Goal: Task Accomplishment & Management: Manage account settings

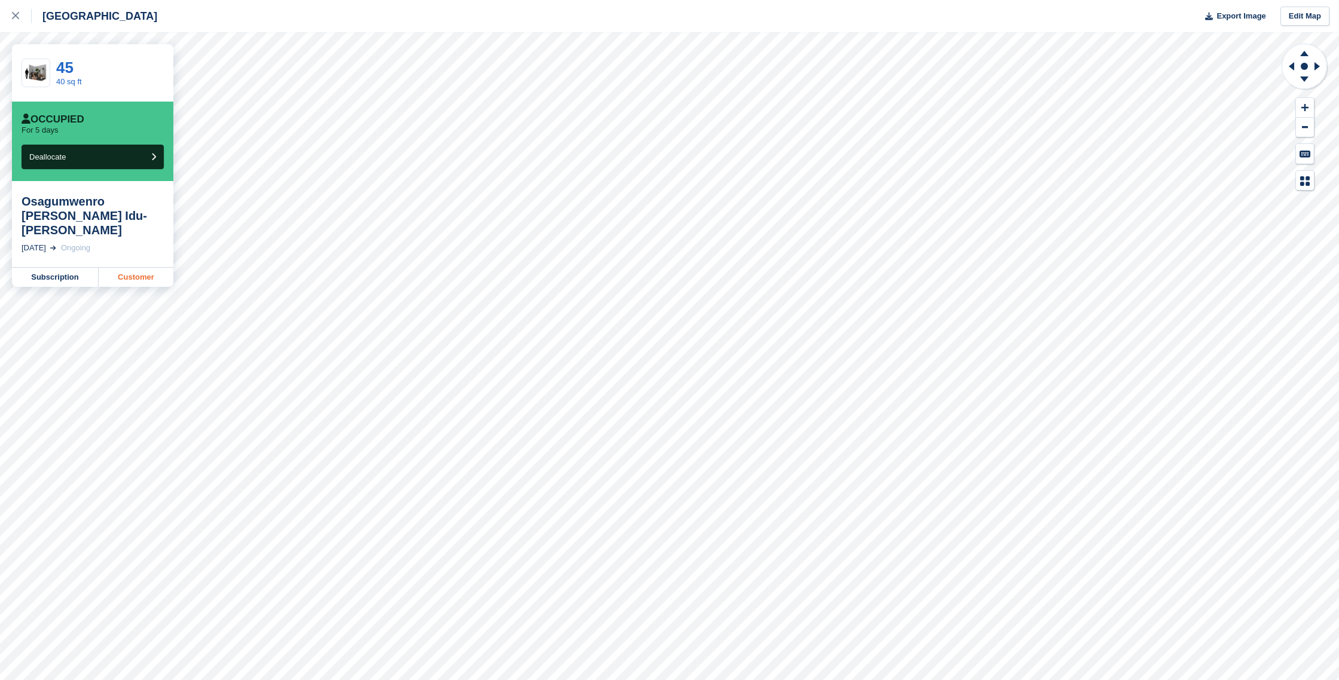
click at [137, 268] on link "Customer" at bounding box center [136, 277] width 75 height 19
click at [146, 268] on link "Customer" at bounding box center [136, 277] width 75 height 19
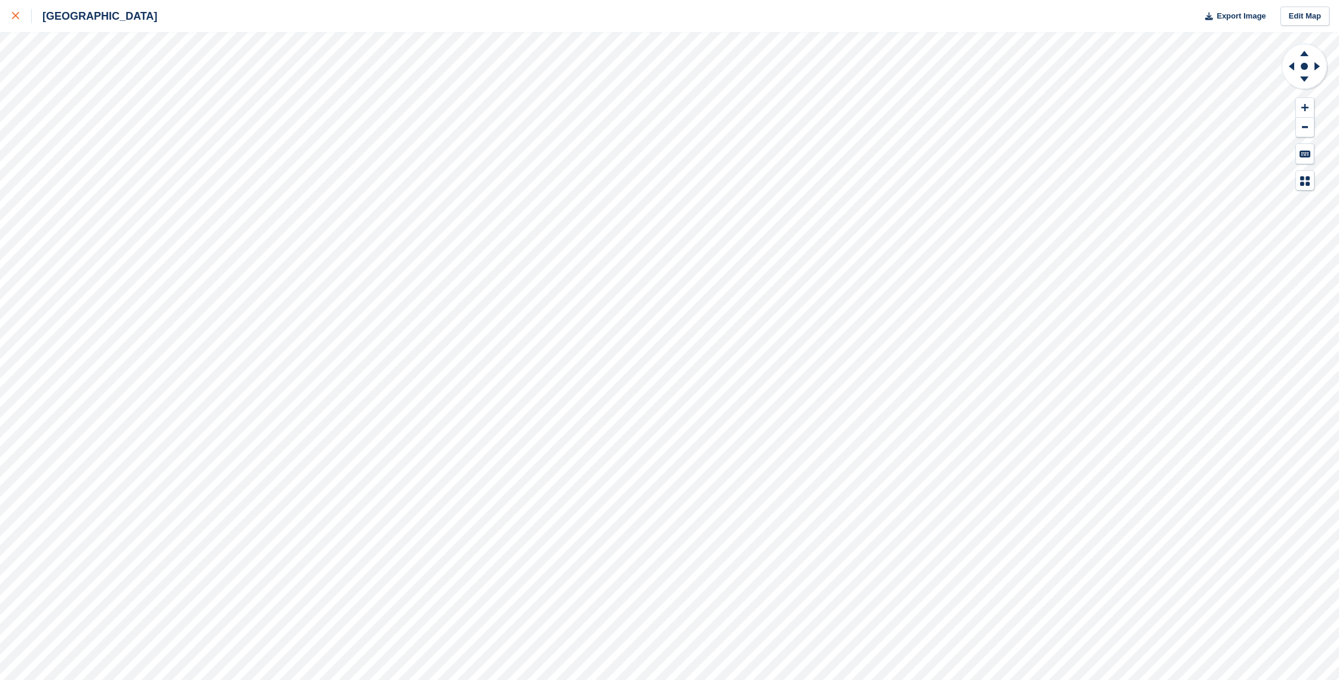
click at [10, 15] on link at bounding box center [16, 16] width 32 height 32
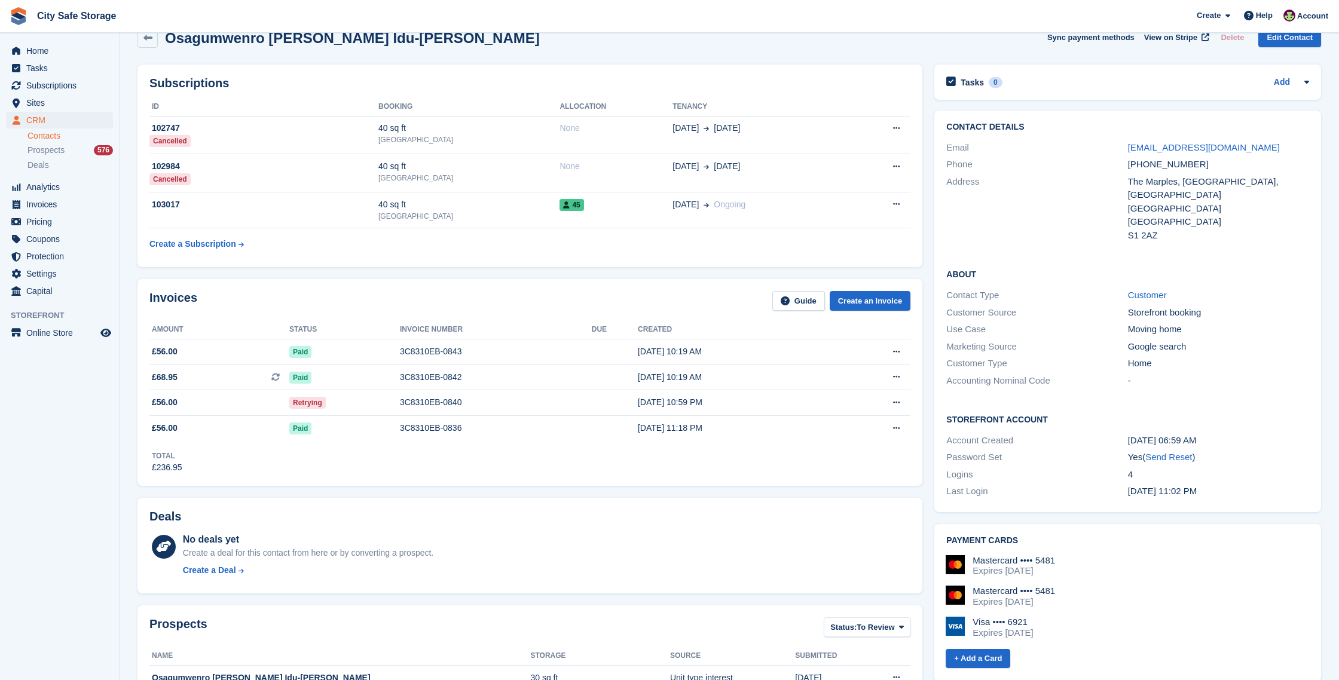
scroll to position [13, 0]
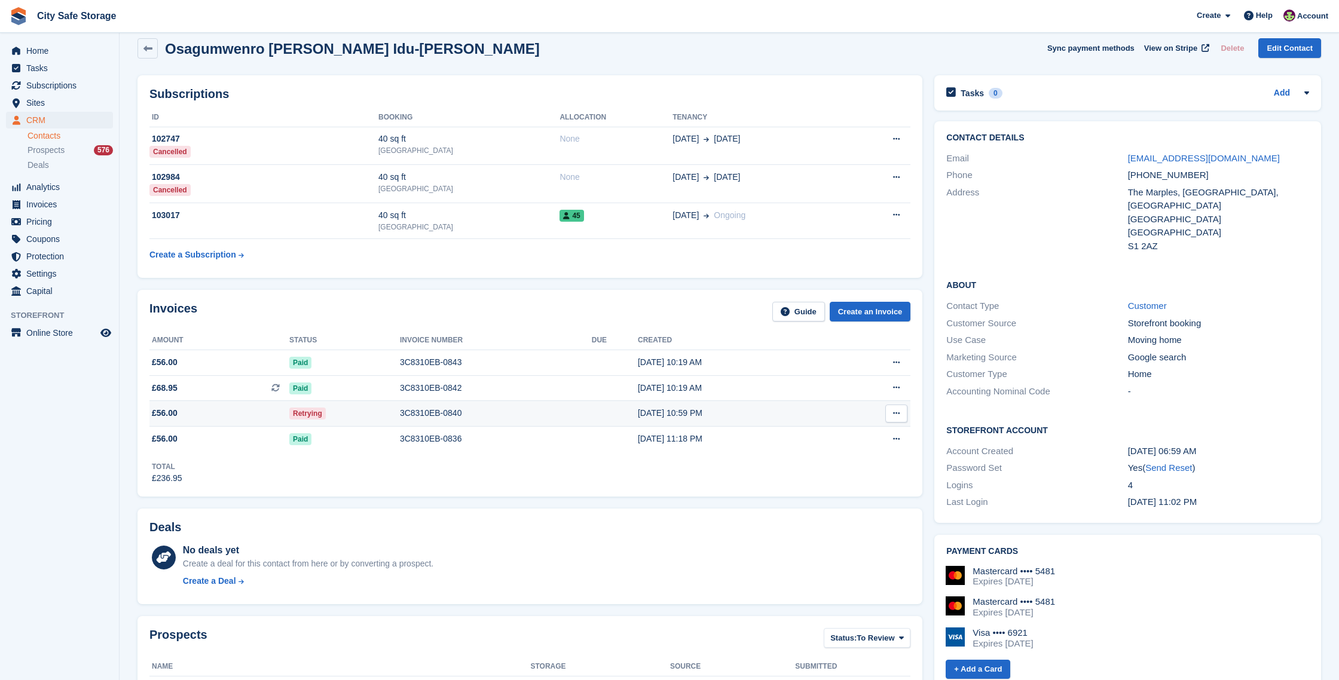
click at [510, 411] on div "3C8310EB-0840" at bounding box center [496, 413] width 192 height 13
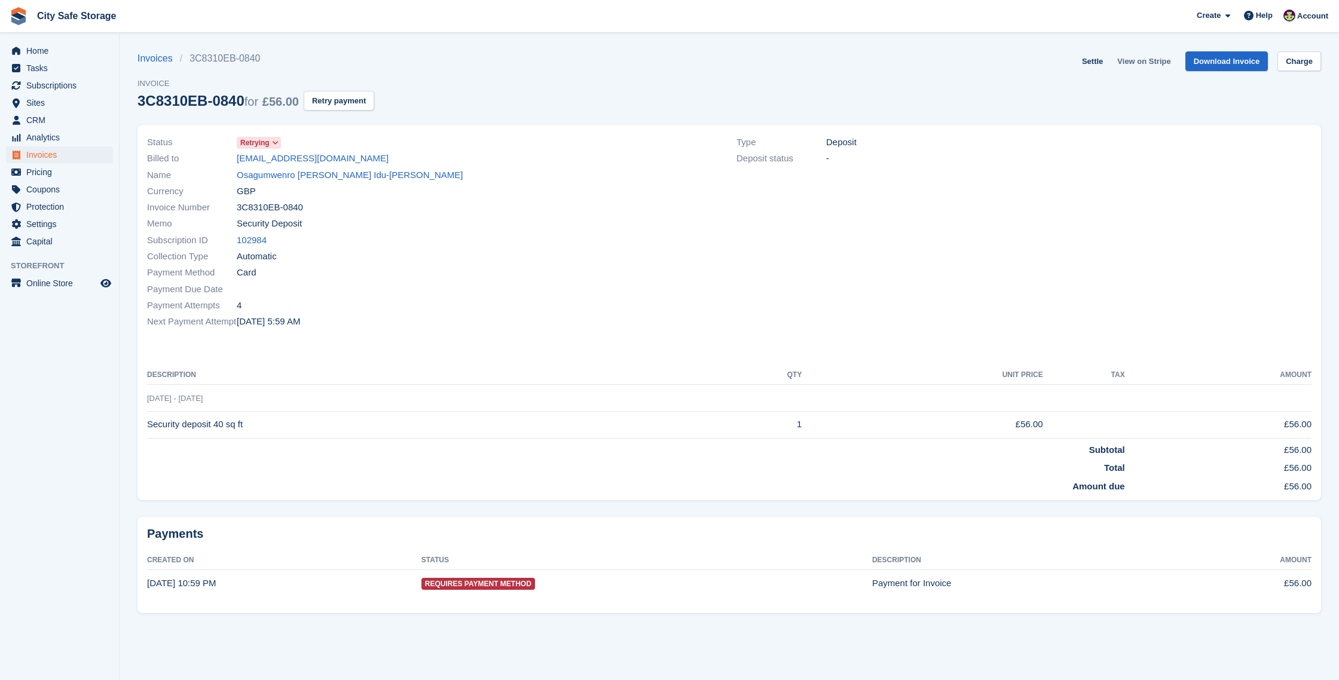
click at [1134, 59] on link "View on Stripe" at bounding box center [1143, 61] width 63 height 20
click at [46, 52] on span "Home" at bounding box center [62, 50] width 72 height 17
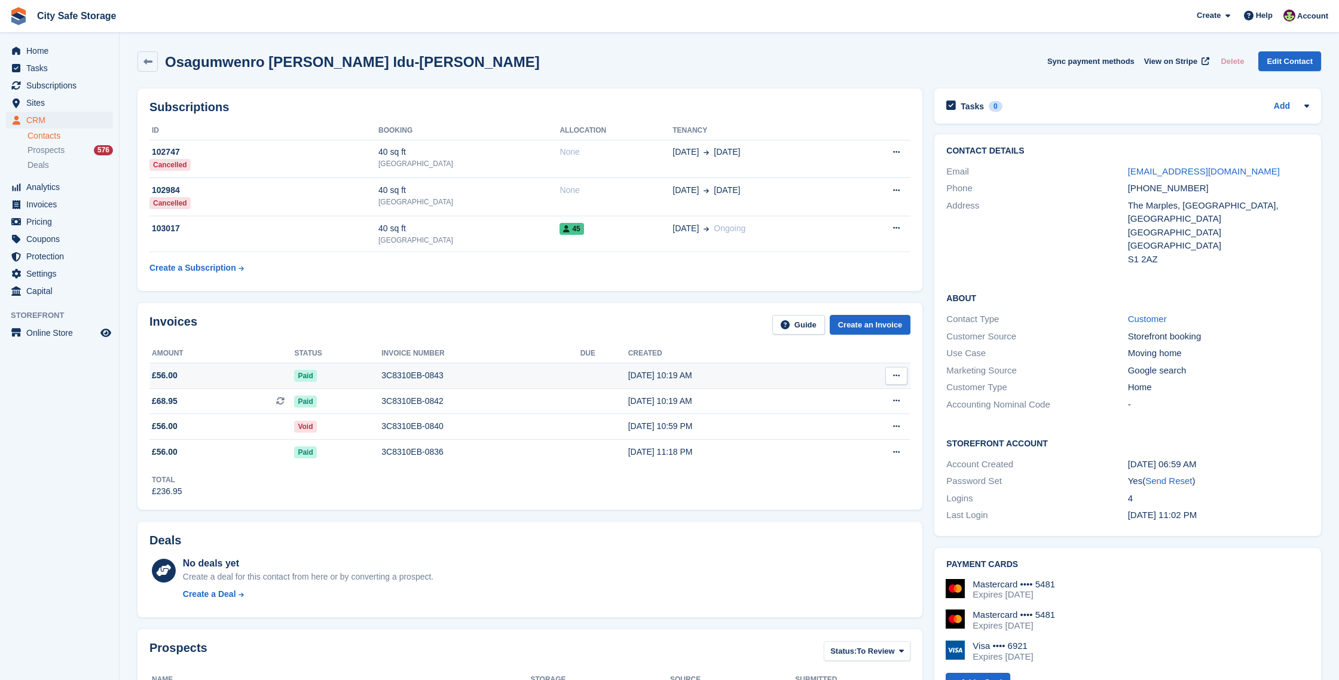
click at [443, 376] on div "3C8310EB-0843" at bounding box center [480, 375] width 198 height 13
click at [430, 401] on div "3C8310EB-0842" at bounding box center [480, 401] width 198 height 13
click at [347, 430] on div "Void" at bounding box center [337, 426] width 87 height 13
click at [420, 451] on div "3C8310EB-0836" at bounding box center [480, 452] width 198 height 13
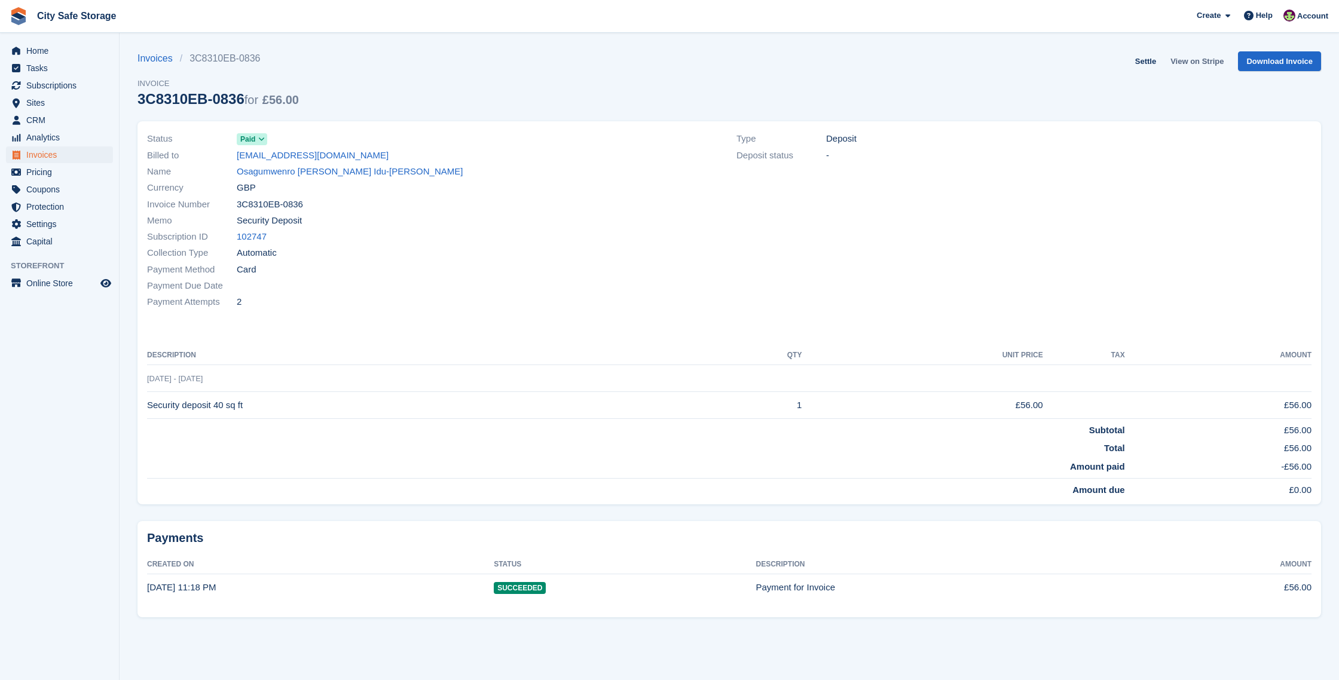
click at [1195, 57] on link "View on Stripe" at bounding box center [1197, 61] width 63 height 20
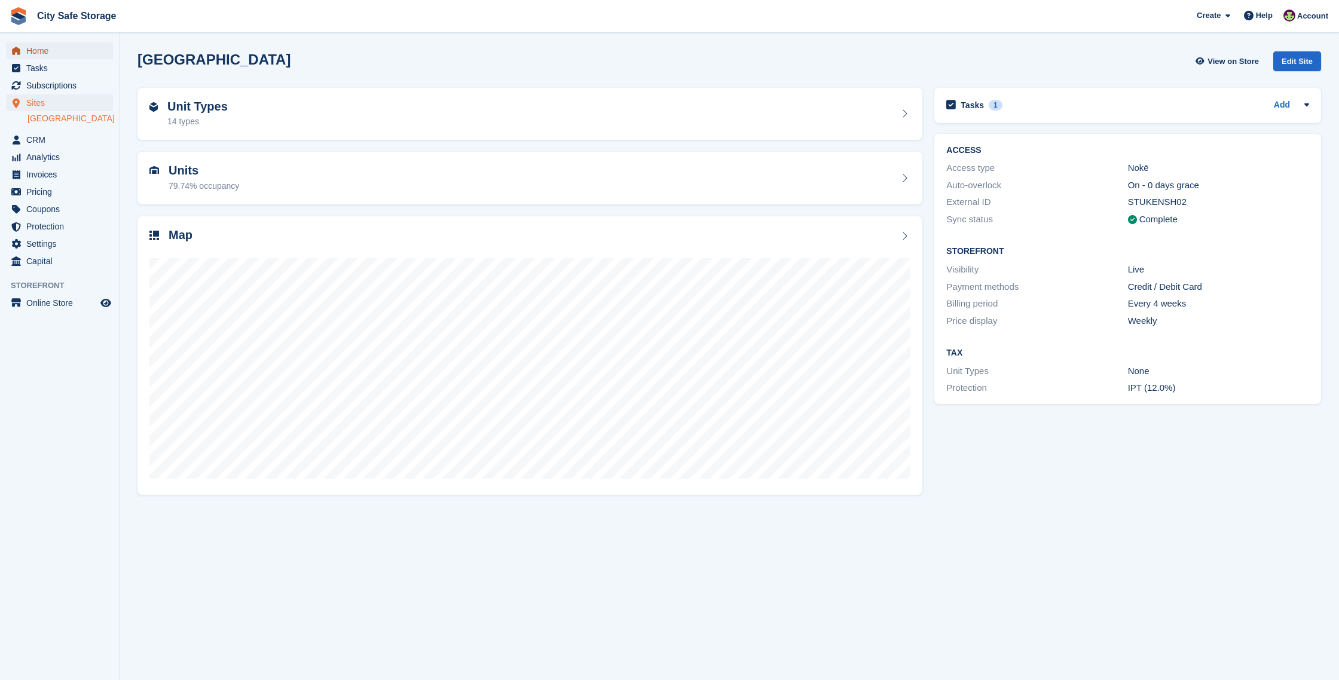
click at [63, 53] on span "Home" at bounding box center [62, 50] width 72 height 17
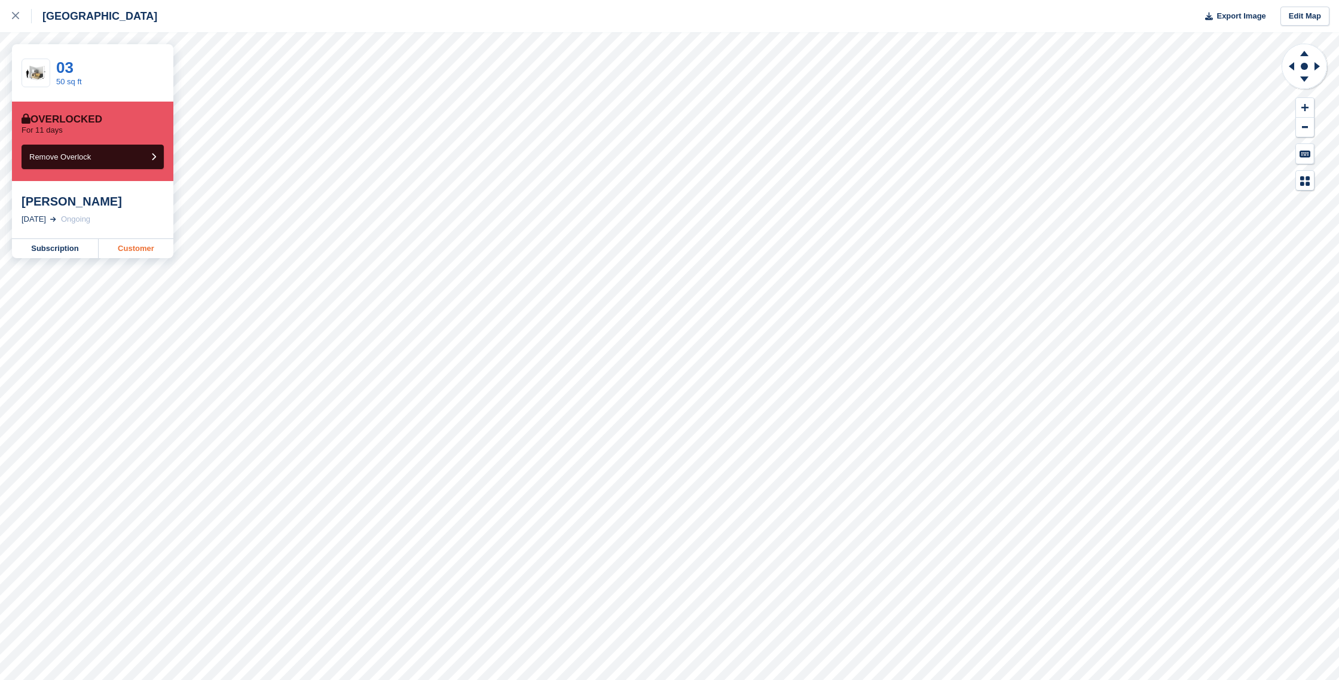
click at [142, 250] on link "Customer" at bounding box center [136, 248] width 75 height 19
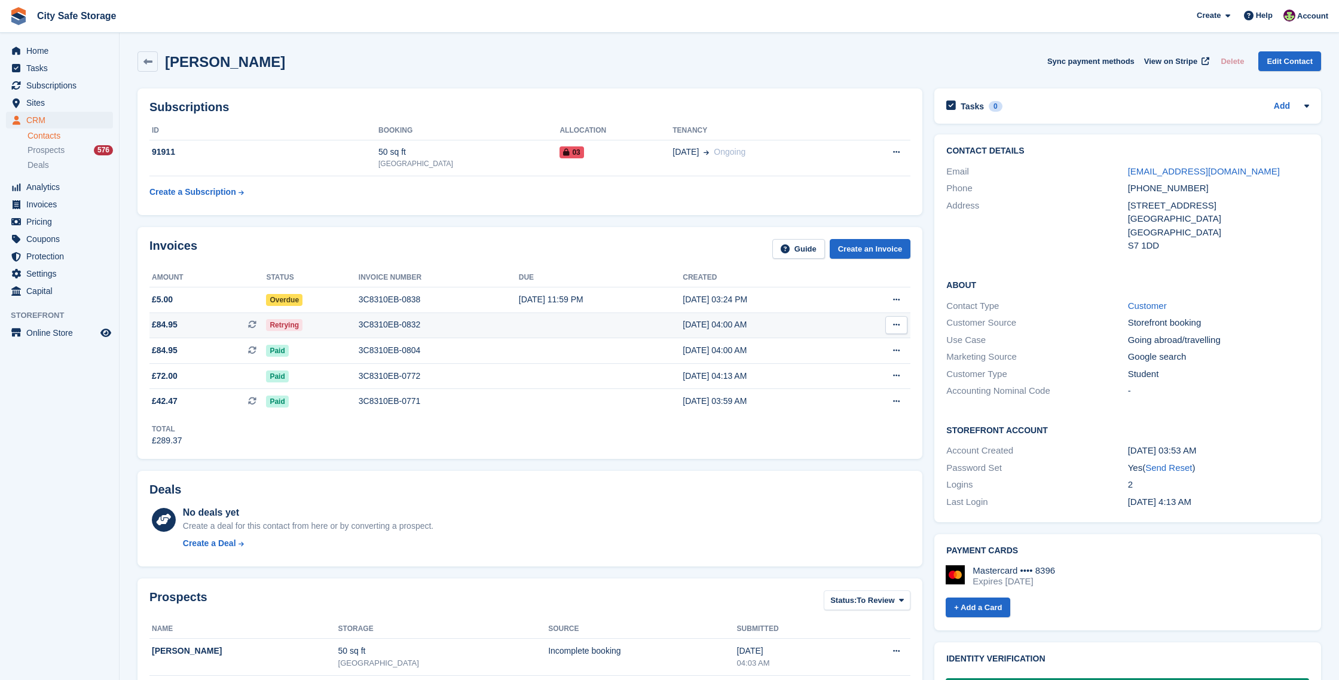
click at [400, 325] on div "3C8310EB-0832" at bounding box center [439, 325] width 160 height 13
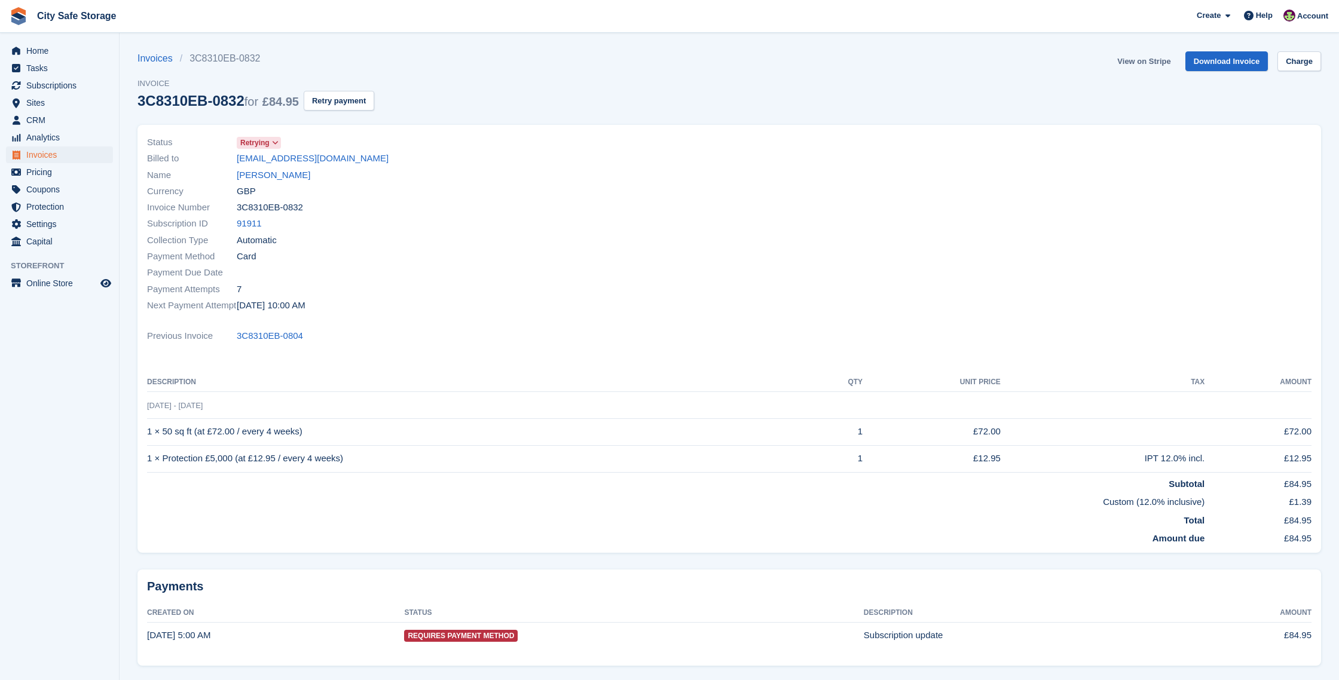
click at [1152, 59] on link "View on Stripe" at bounding box center [1143, 61] width 63 height 20
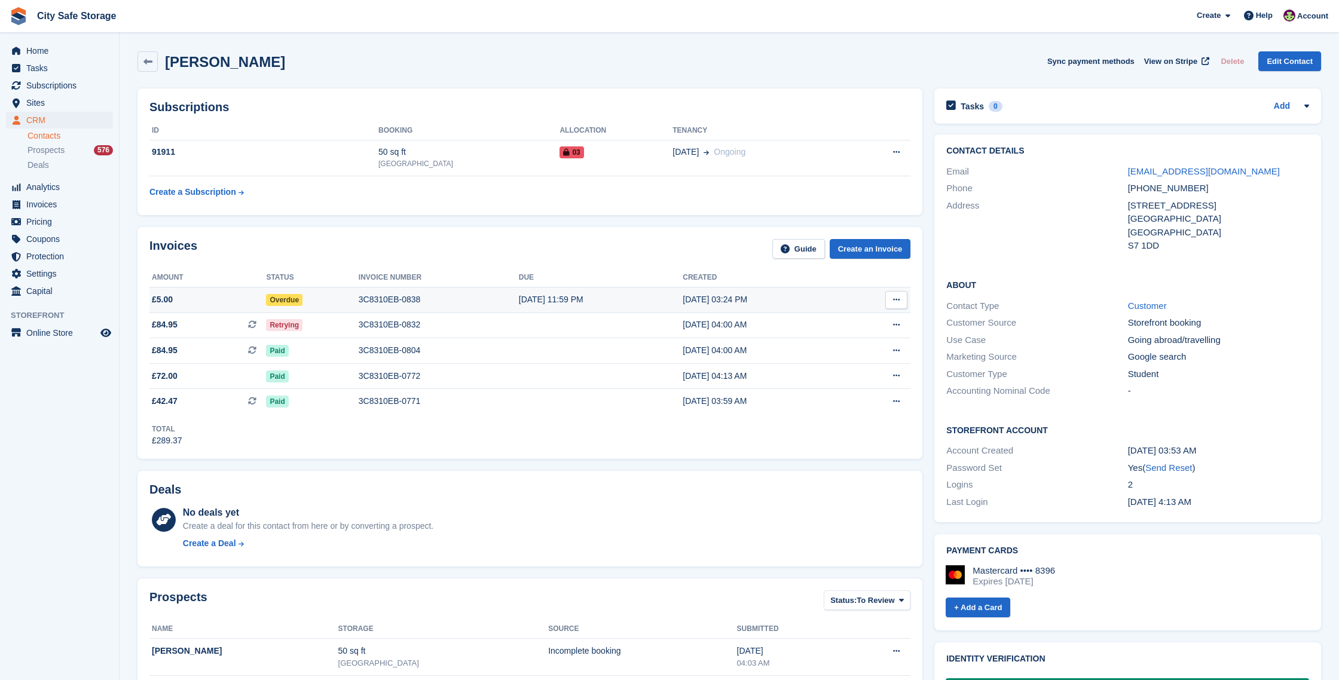
click at [397, 299] on div "3C8310EB-0838" at bounding box center [439, 299] width 160 height 13
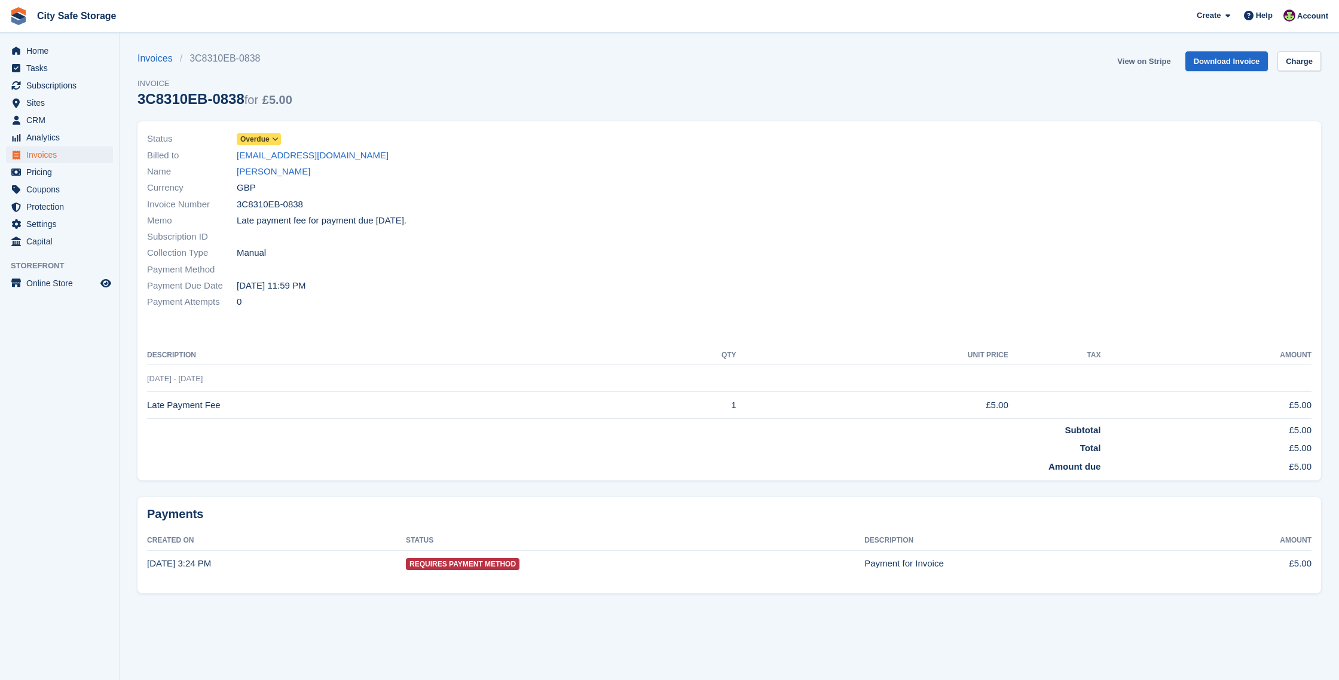
click at [1149, 59] on link "View on Stripe" at bounding box center [1143, 61] width 63 height 20
click at [281, 169] on link "Mohamed Abughris" at bounding box center [274, 172] width 74 height 14
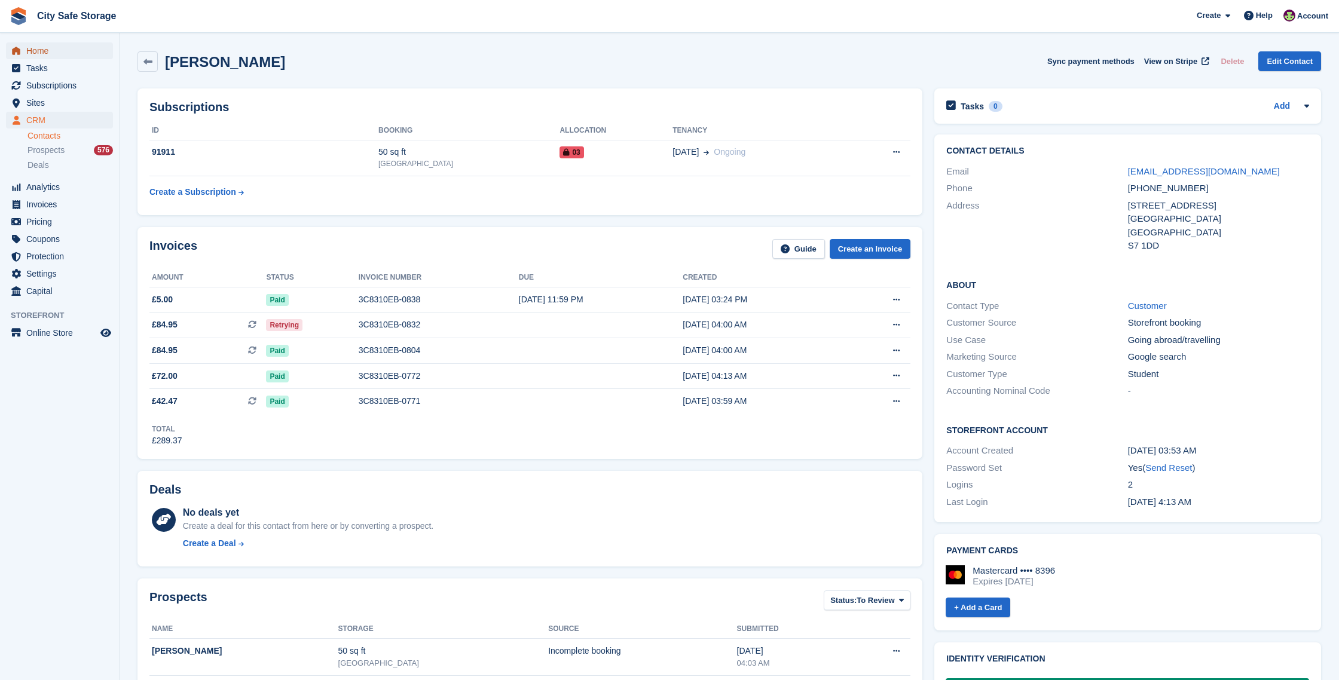
click at [42, 45] on span "Home" at bounding box center [62, 50] width 72 height 17
